Goal: Task Accomplishment & Management: Use online tool/utility

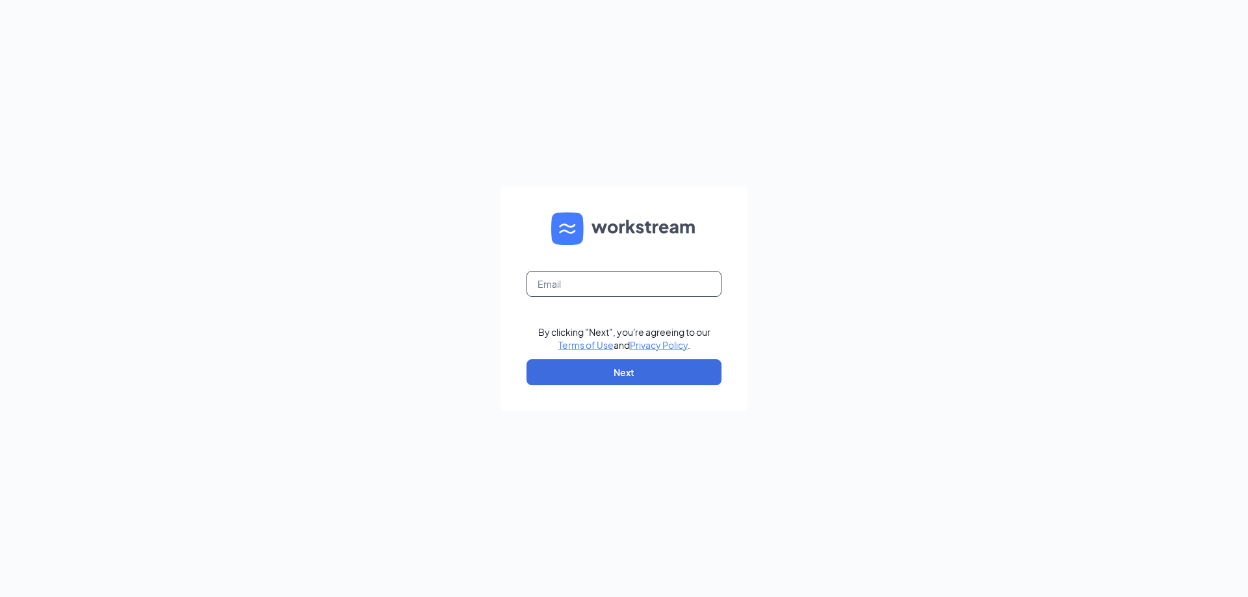
click at [577, 285] on input "text" at bounding box center [623, 284] width 195 height 26
type input "tscla13.manager@hotmail.com"
click at [621, 375] on button "Next" at bounding box center [623, 372] width 195 height 26
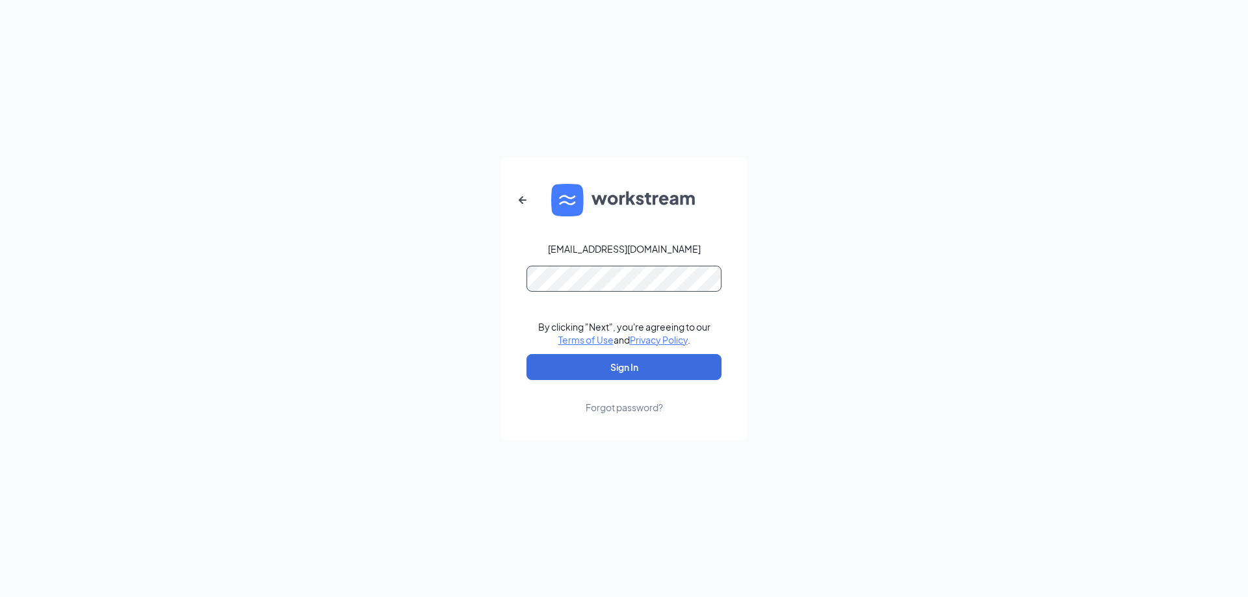
click at [526, 354] on button "Sign In" at bounding box center [623, 367] width 195 height 26
click at [621, 368] on button "Sign In" at bounding box center [623, 367] width 195 height 26
click at [640, 261] on form "tscla13.manager@hotmail.com Credential mismatches. By clicking "Next", you're a…" at bounding box center [623, 299] width 247 height 282
click at [655, 251] on div "tscla13.manager@hotmail.com" at bounding box center [624, 248] width 153 height 13
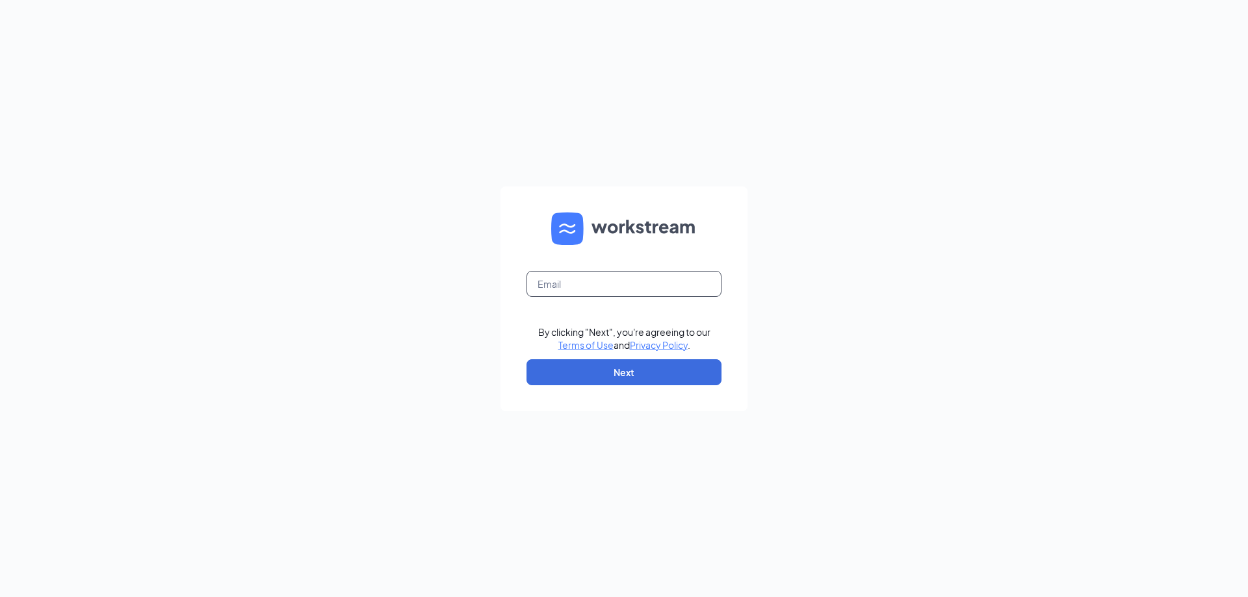
click at [626, 277] on input "text" at bounding box center [623, 284] width 195 height 26
type input "tscla13@crcafes.com"
click at [625, 368] on button "Next" at bounding box center [623, 372] width 195 height 26
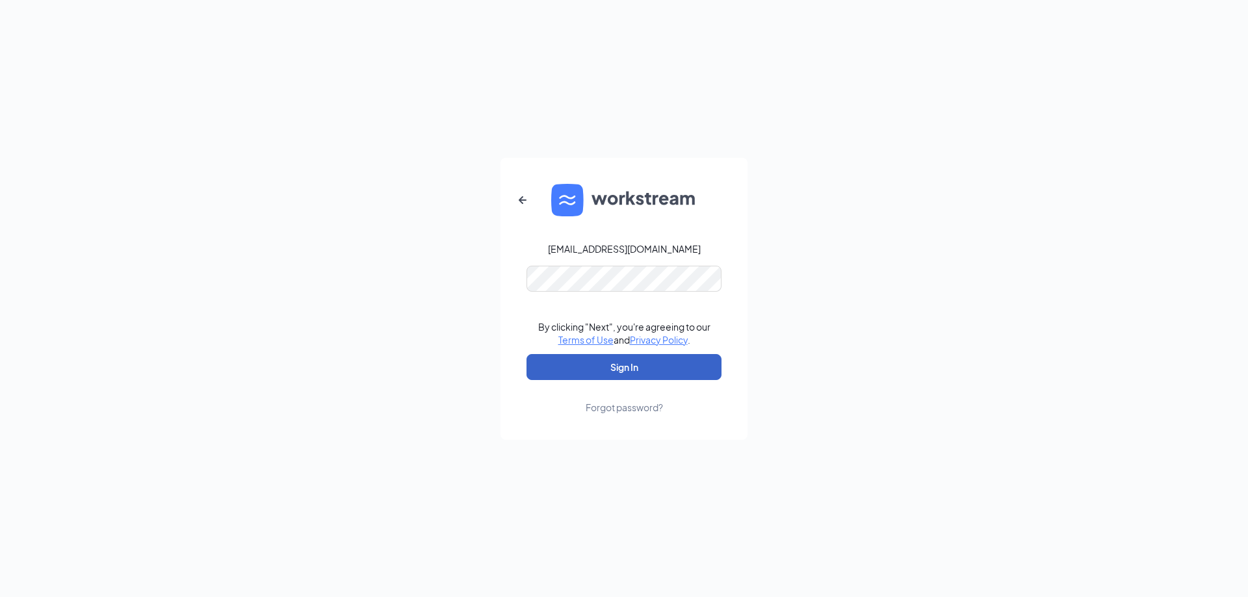
click at [639, 365] on button "Sign In" at bounding box center [623, 367] width 195 height 26
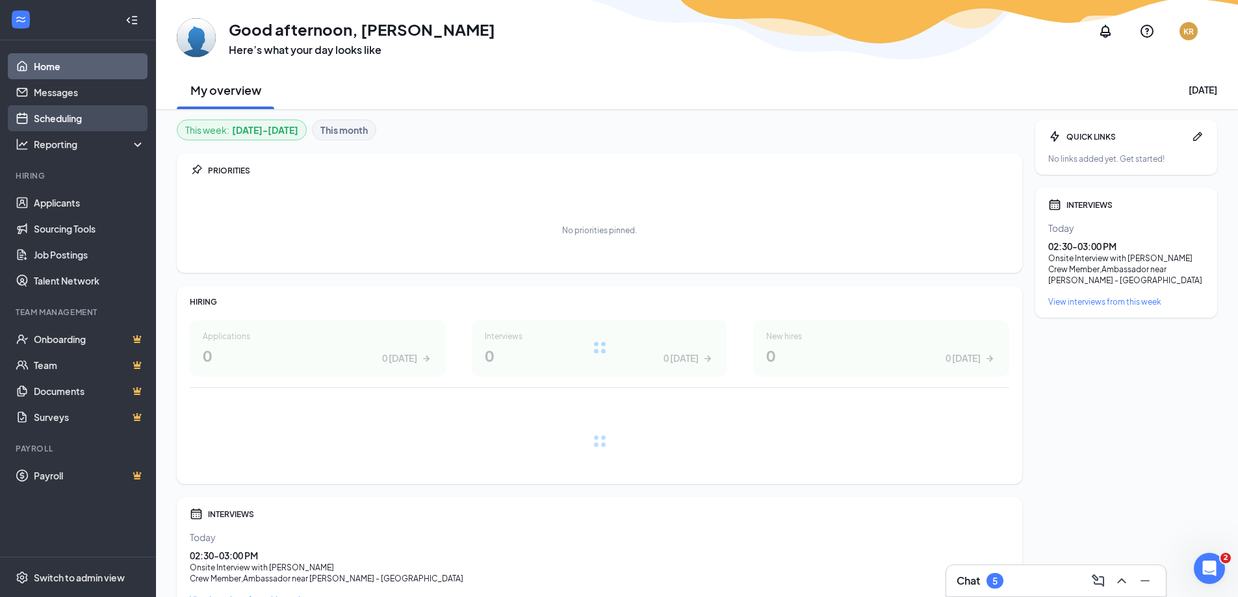
click at [60, 120] on link "Scheduling" at bounding box center [89, 118] width 111 height 26
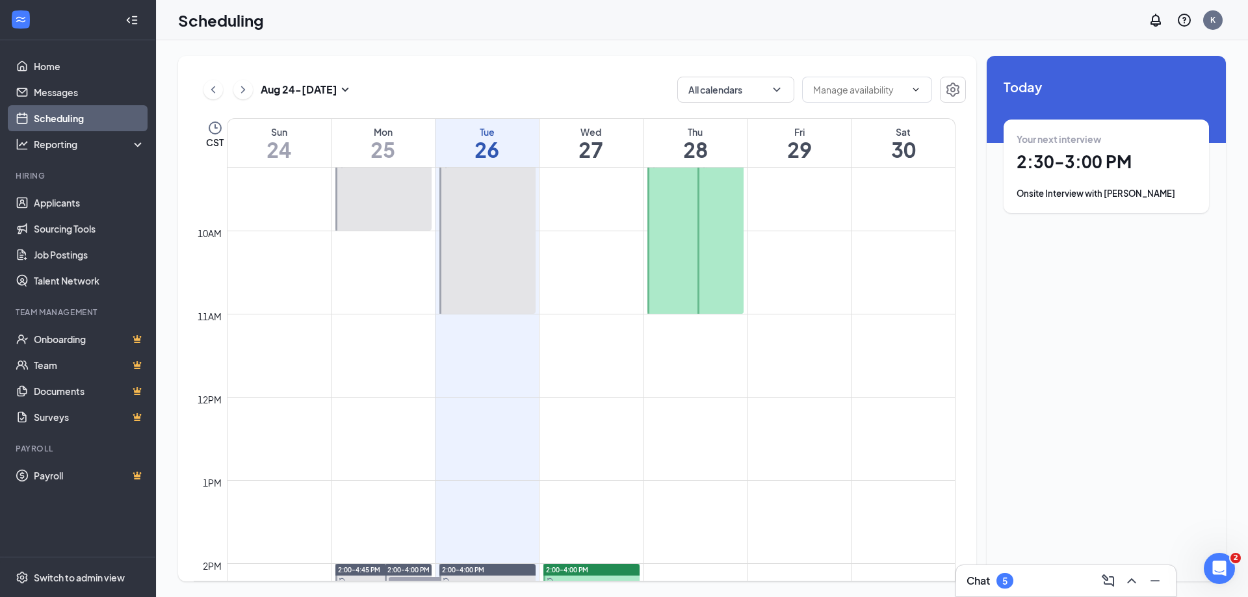
scroll to position [899, 0]
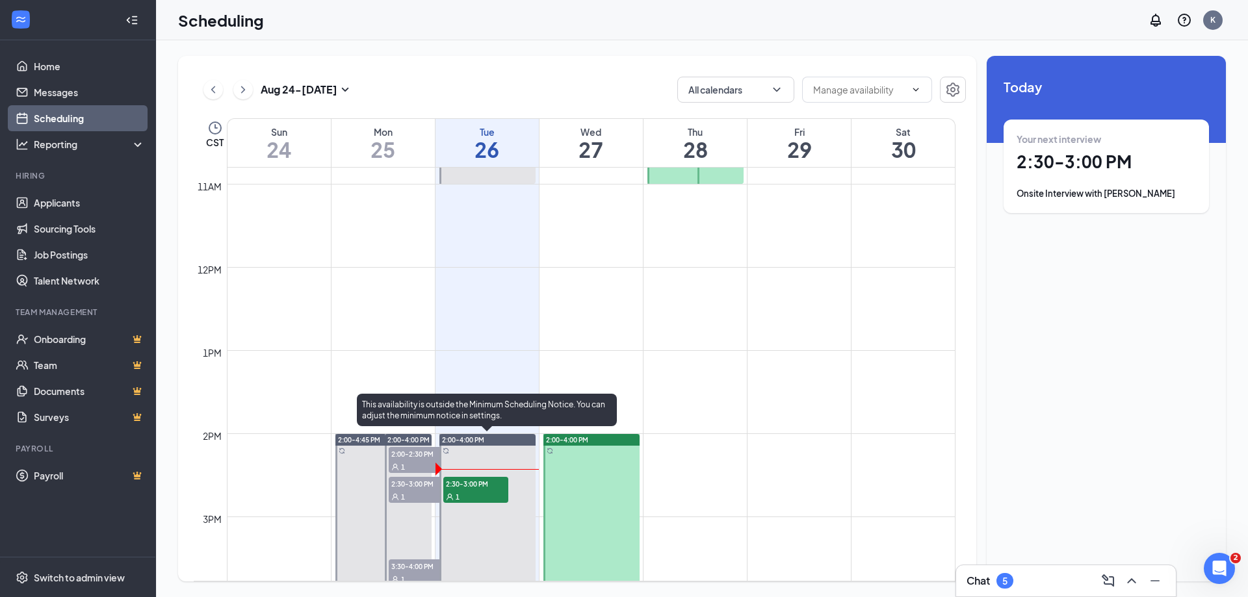
click at [468, 486] on span "2:30-3:00 PM" at bounding box center [475, 483] width 65 height 13
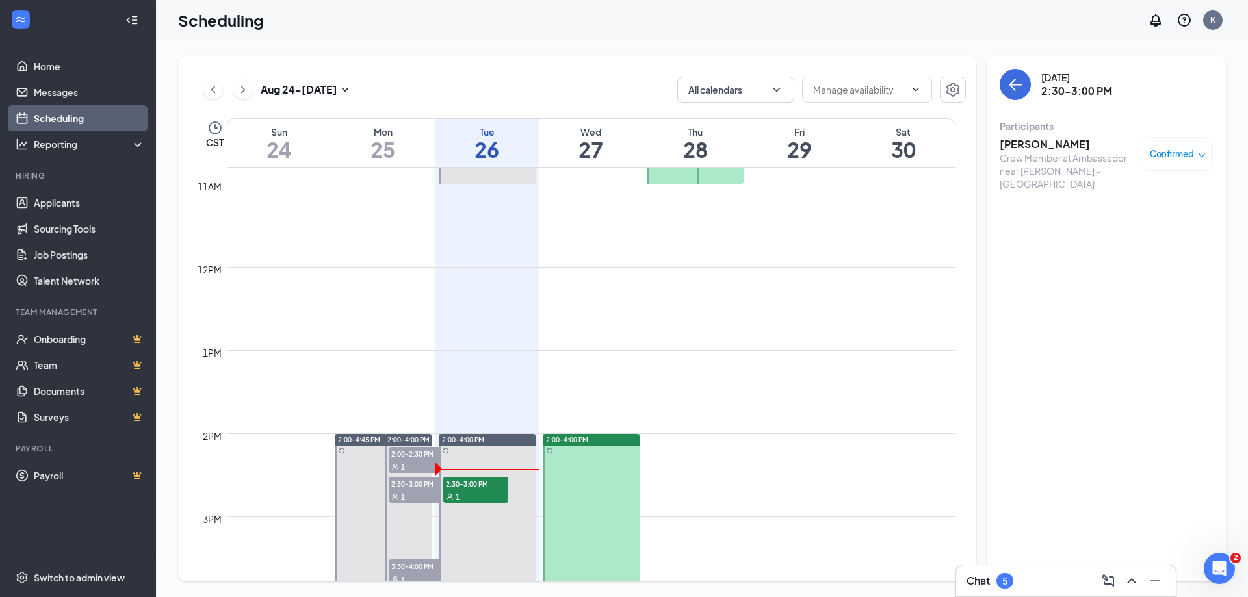
click at [1032, 142] on h3 "[PERSON_NAME]" at bounding box center [1067, 144] width 136 height 14
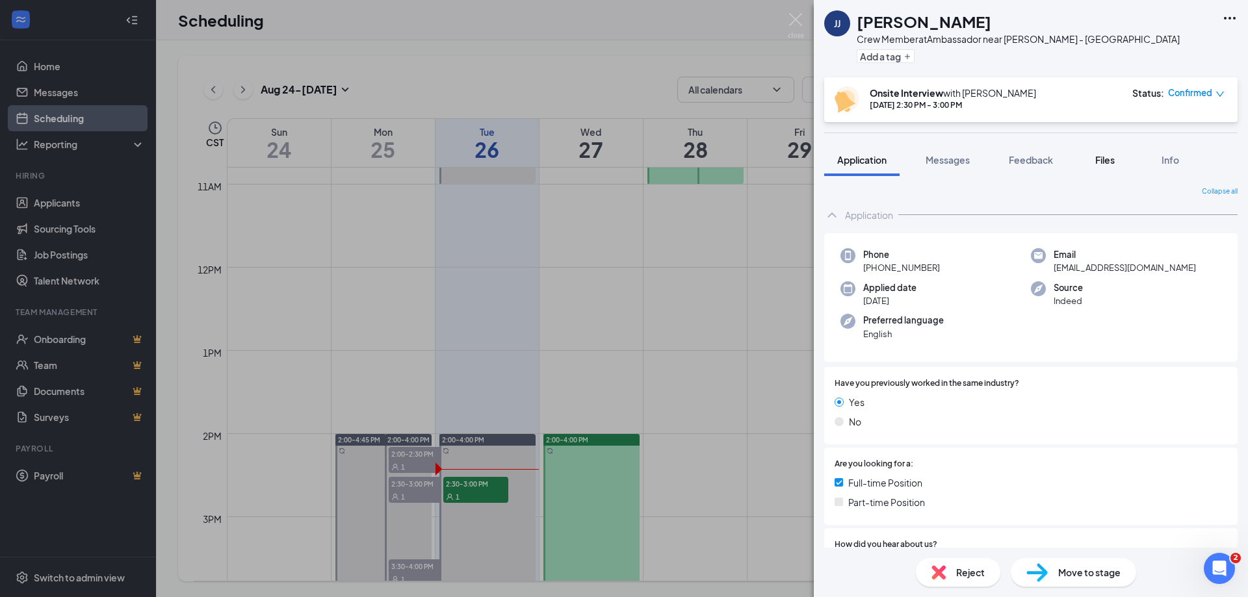
click at [1101, 158] on span "Files" at bounding box center [1104, 160] width 19 height 12
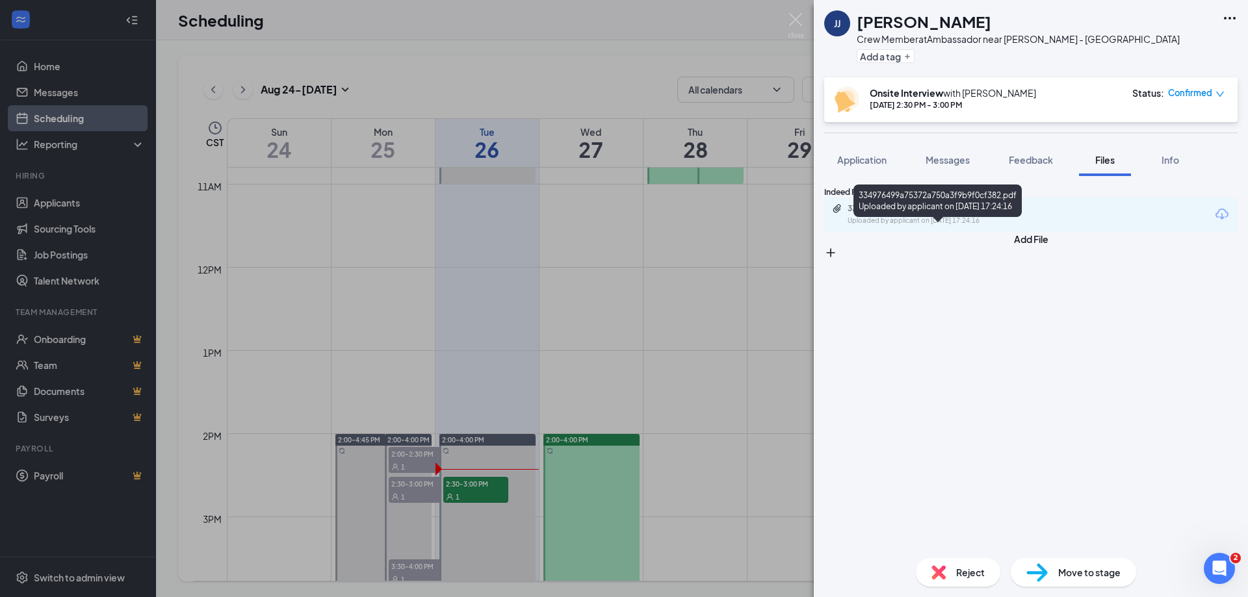
click at [943, 214] on div "334976499a75372a750a3f9b9f0cf382.pdf" at bounding box center [938, 208] width 182 height 10
